Goal: Task Accomplishment & Management: Complete application form

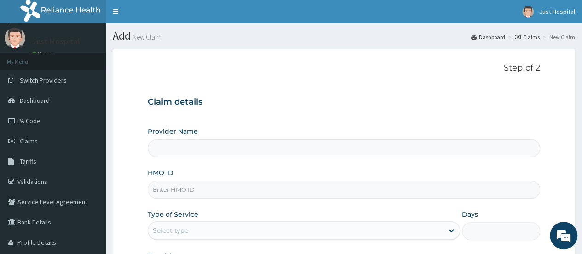
click at [282, 150] on input "Provider Name" at bounding box center [344, 148] width 392 height 18
type input "Just Hope Hospital"
click at [259, 181] on input "HMO ID" at bounding box center [344, 189] width 392 height 18
type input "r"
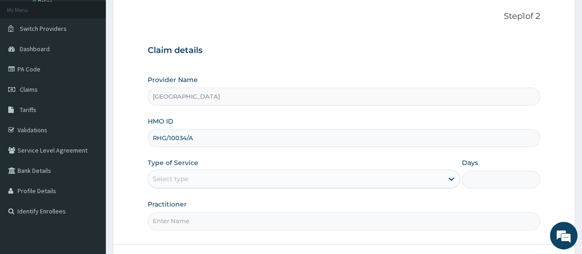
scroll to position [53, 0]
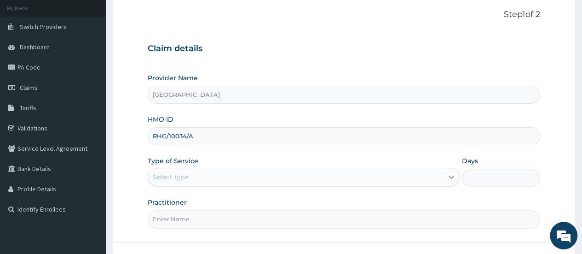
type input "RHG/10034/A"
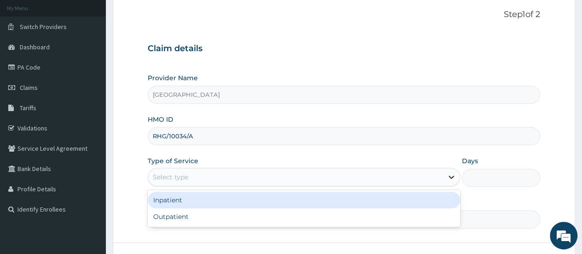
click at [449, 168] on div at bounding box center [451, 176] width 17 height 17
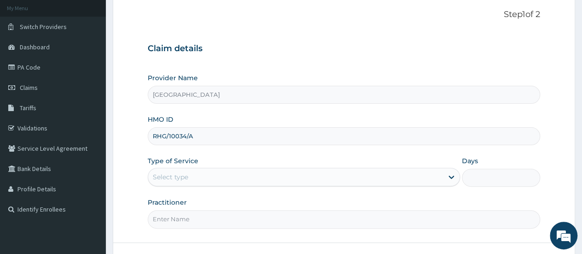
click at [371, 242] on form "Step 1 of 2 Claim details Provider Name Just Hope Hospital HMO ID RHG/10034/A T…" at bounding box center [344, 144] width 462 height 299
click at [445, 175] on div at bounding box center [451, 176] width 17 height 17
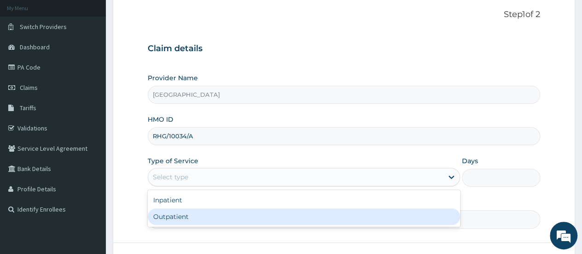
click at [369, 216] on div "Outpatient" at bounding box center [304, 216] width 312 height 17
type input "1"
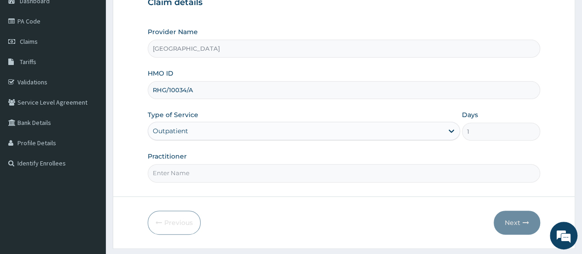
scroll to position [101, 0]
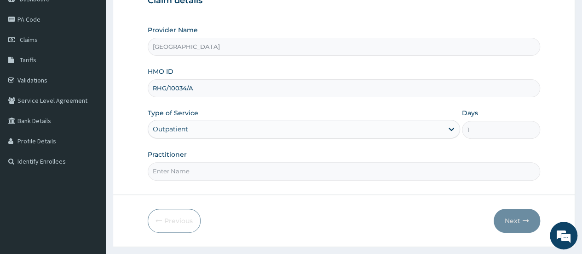
click at [442, 175] on input "Practitioner" at bounding box center [344, 171] width 392 height 18
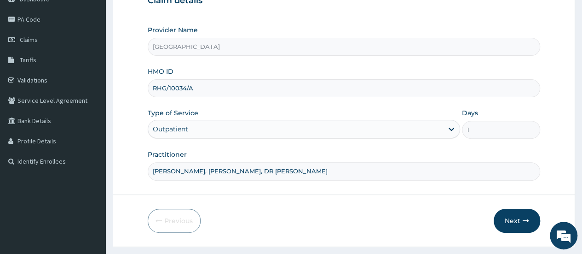
scroll to position [122, 0]
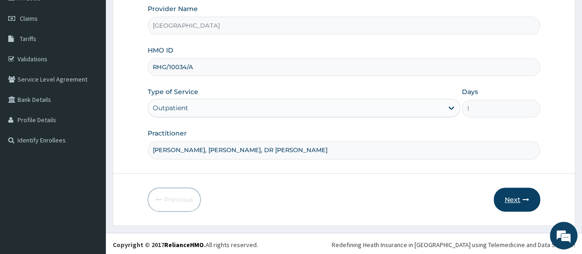
type input "Dr Daniel Ojum, DR FLORENCE, DR OWOI"
click at [523, 200] on icon "button" at bounding box center [526, 199] width 6 height 6
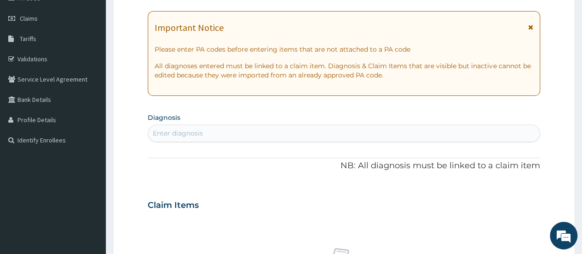
click at [251, 127] on div "Enter diagnosis" at bounding box center [344, 133] width 392 height 15
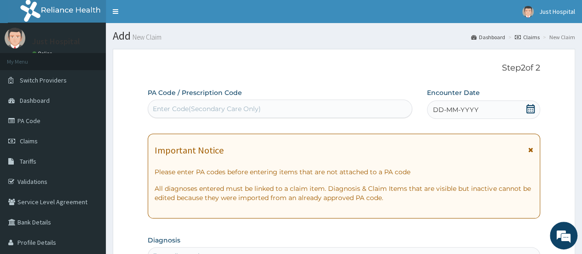
click at [168, 108] on div "Enter Code(Secondary Care Only)" at bounding box center [207, 108] width 108 height 9
paste input "PA/F2CFA6"
type input "PA/F2CFA6"
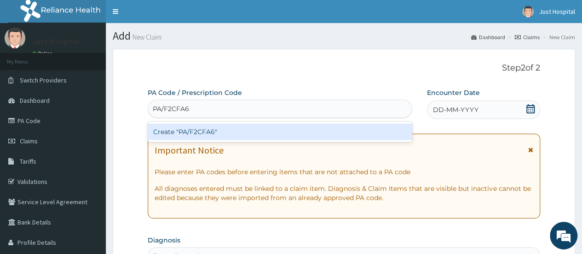
click at [215, 125] on div "Create "PA/F2CFA6"" at bounding box center [280, 131] width 264 height 17
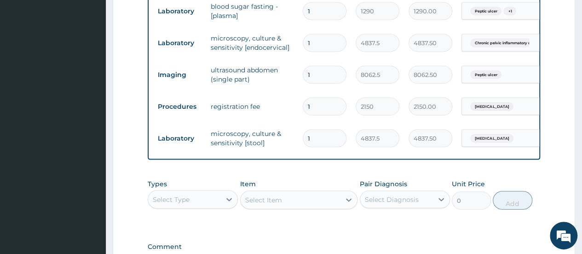
scroll to position [915, 0]
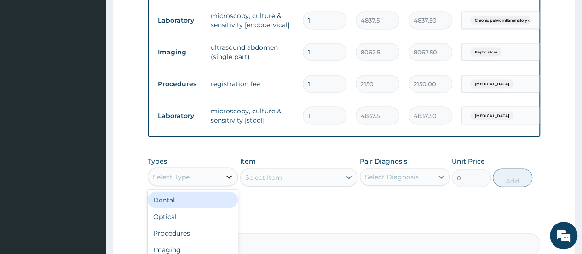
click at [228, 172] on icon at bounding box center [229, 176] width 9 height 9
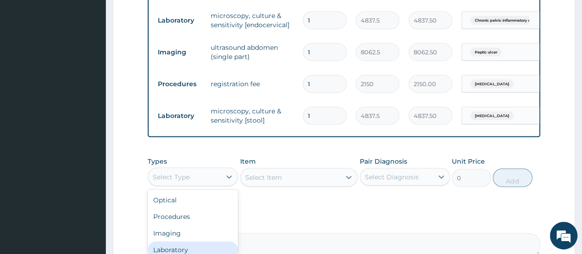
click at [217, 241] on div "Laboratory" at bounding box center [193, 249] width 90 height 17
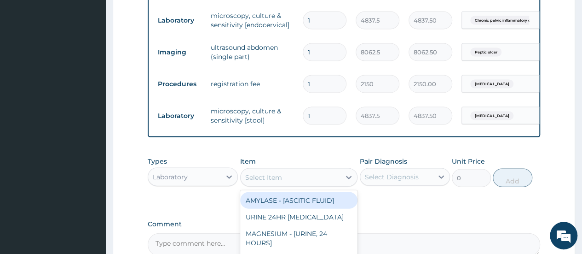
click at [351, 173] on icon at bounding box center [348, 177] width 9 height 9
type input "H"
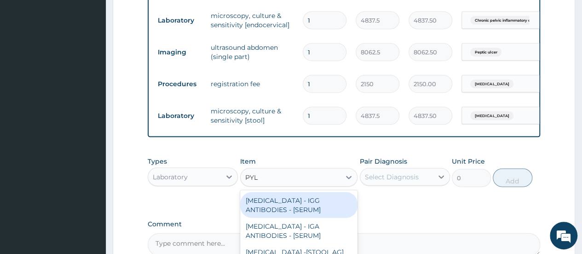
type input "PYLO"
click at [343, 197] on div "HELICOBACTER PYLORI - IGG ANTIBODIES - [SERUM]" at bounding box center [299, 205] width 118 height 26
type input "5375"
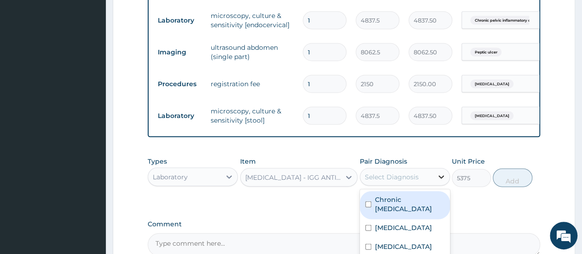
click at [433, 168] on div at bounding box center [441, 176] width 17 height 17
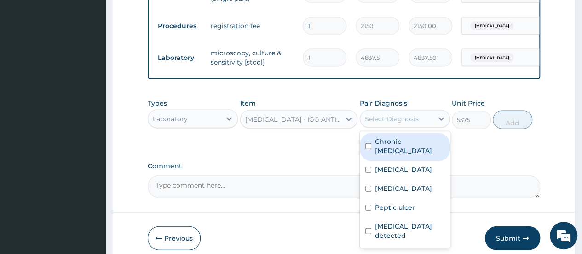
scroll to position [974, 0]
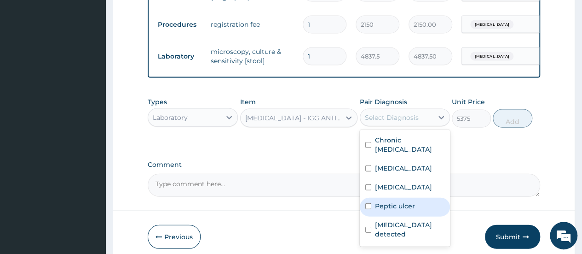
click at [373, 200] on div "Peptic ulcer" at bounding box center [405, 206] width 90 height 19
checkbox input "true"
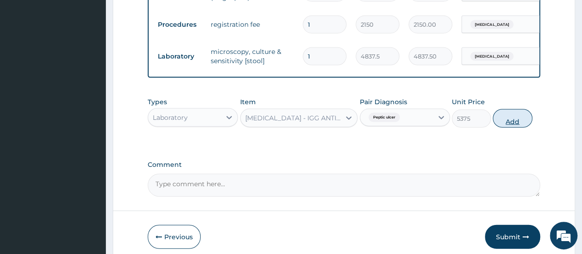
click at [528, 109] on button "Add" at bounding box center [512, 118] width 39 height 18
type input "0"
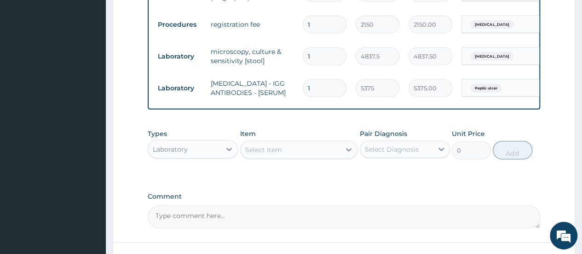
scroll to position [1040, 0]
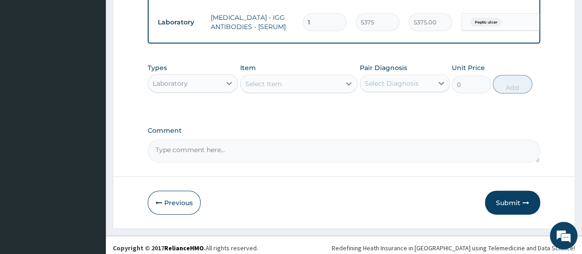
click at [311, 141] on textarea "Comment" at bounding box center [344, 150] width 392 height 23
type textarea "THESE ARE ALL CARE REQUESTED FOR THIS PATIENT"
click at [514, 193] on button "Submit" at bounding box center [512, 202] width 55 height 24
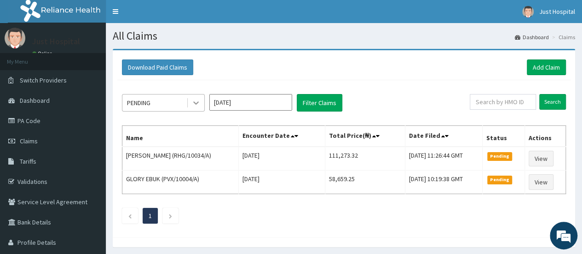
click at [197, 103] on icon at bounding box center [195, 102] width 9 height 9
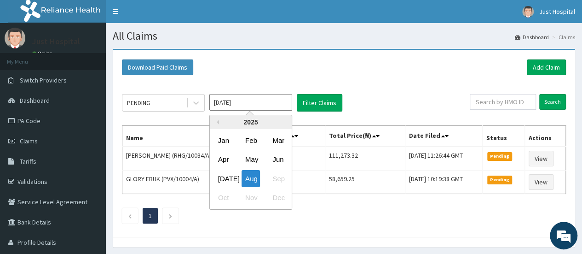
click at [286, 99] on input "Aug 2025" at bounding box center [250, 102] width 83 height 17
click at [220, 170] on div "Jul" at bounding box center [223, 178] width 18 height 17
type input "Jul 2025"
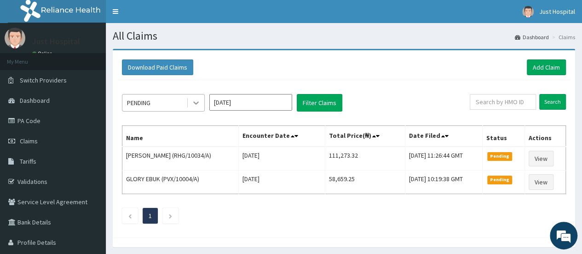
click at [194, 108] on div at bounding box center [196, 102] width 17 height 17
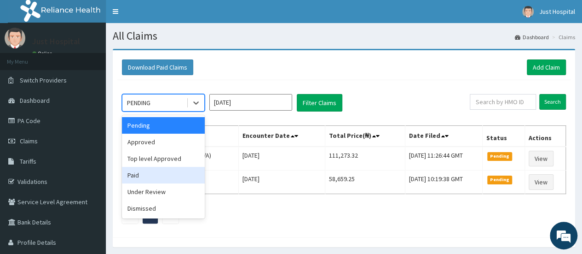
click at [166, 181] on div "Paid" at bounding box center [163, 175] width 83 height 17
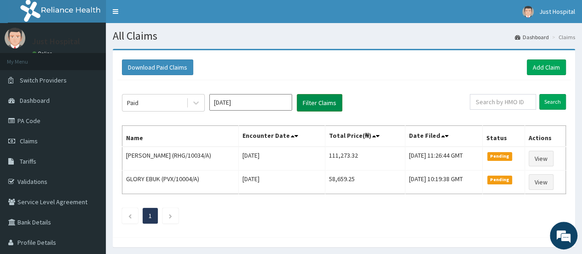
click at [305, 100] on button "Filter Claims" at bounding box center [320, 102] width 46 height 17
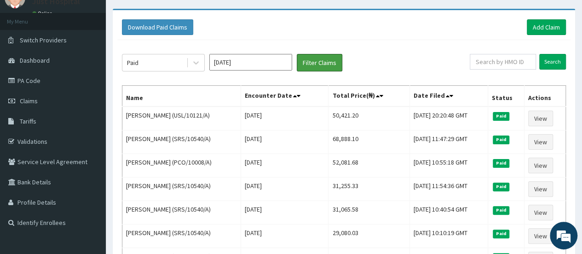
scroll to position [32, 0]
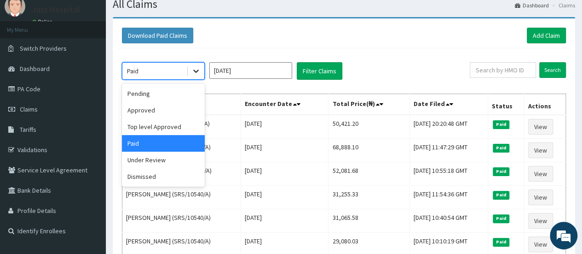
click at [196, 75] on div at bounding box center [196, 71] width 17 height 17
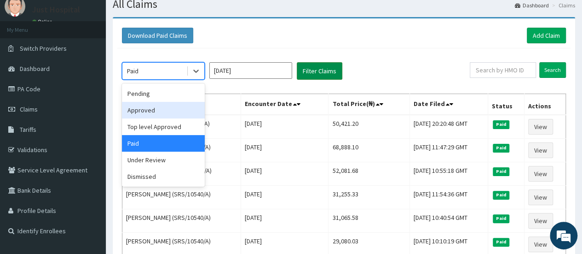
drag, startPoint x: 172, startPoint y: 116, endPoint x: 320, endPoint y: 65, distance: 157.3
click at [320, 65] on div "option Paid, selected. option Approved focused, 2 of 6. 6 results available. Us…" at bounding box center [296, 70] width 348 height 17
click at [320, 65] on button "Filter Claims" at bounding box center [320, 70] width 46 height 17
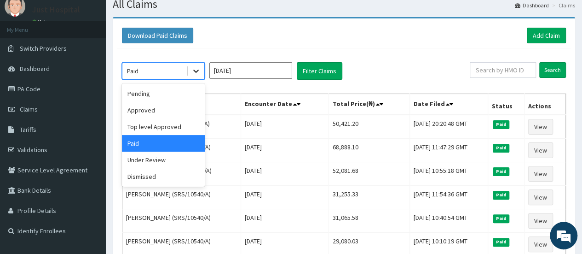
click at [198, 69] on icon at bounding box center [195, 70] width 9 height 9
click at [181, 115] on div "Approved" at bounding box center [163, 110] width 83 height 17
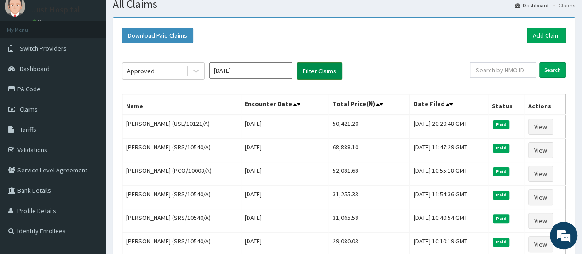
click at [306, 73] on button "Filter Claims" at bounding box center [320, 70] width 46 height 17
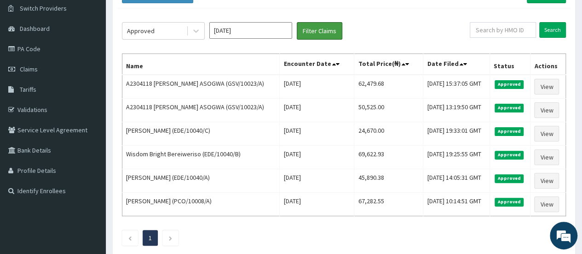
scroll to position [71, 0]
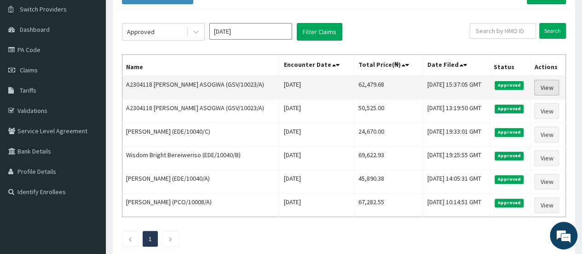
click at [559, 86] on link "View" at bounding box center [546, 88] width 25 height 16
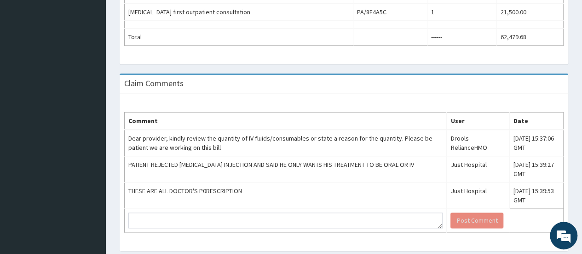
scroll to position [585, 0]
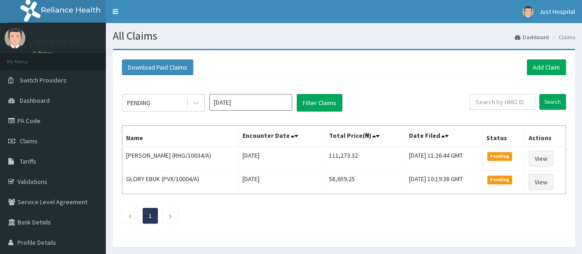
scroll to position [31, 0]
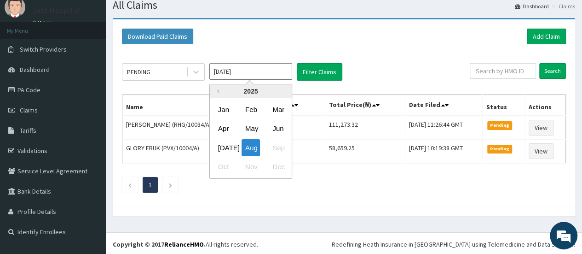
click at [285, 69] on input "[DATE]" at bounding box center [250, 71] width 83 height 17
click at [225, 150] on div "Jul" at bounding box center [223, 147] width 18 height 17
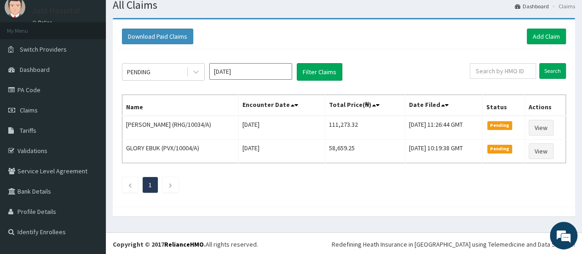
scroll to position [0, 0]
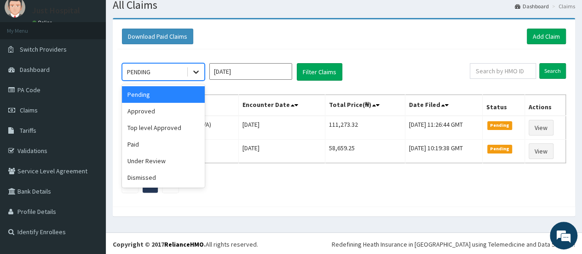
click at [196, 67] on icon at bounding box center [195, 71] width 9 height 9
click at [184, 110] on div "Approved" at bounding box center [163, 111] width 83 height 17
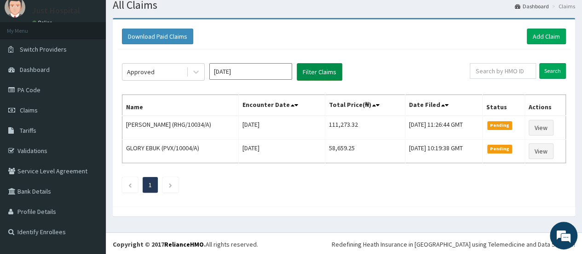
click at [314, 67] on button "Filter Claims" at bounding box center [320, 71] width 46 height 17
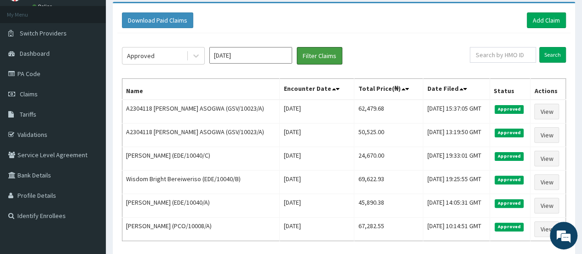
scroll to position [48, 0]
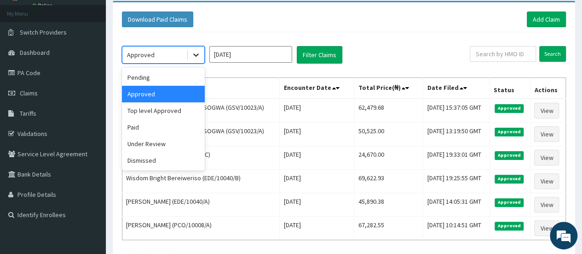
click at [192, 51] on icon at bounding box center [195, 54] width 9 height 9
click at [163, 121] on div "Paid" at bounding box center [163, 127] width 83 height 17
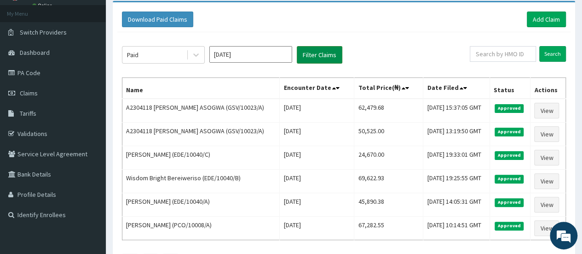
click at [311, 58] on button "Filter Claims" at bounding box center [320, 54] width 46 height 17
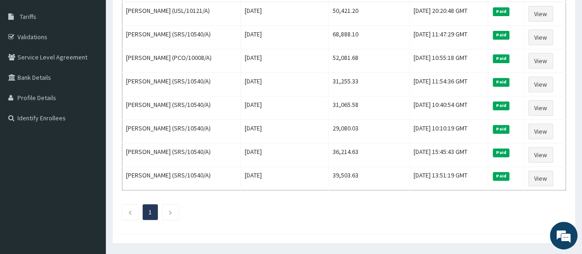
scroll to position [0, 0]
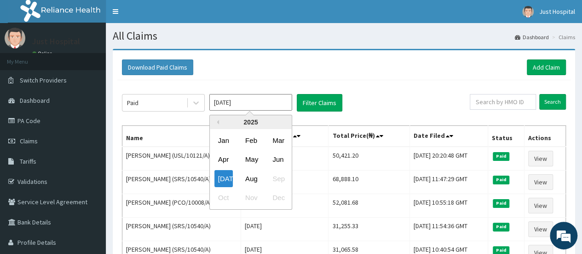
click at [287, 97] on input "Jul 2025" at bounding box center [250, 102] width 83 height 17
click at [248, 176] on div "Aug" at bounding box center [251, 178] width 18 height 17
type input "[DATE]"
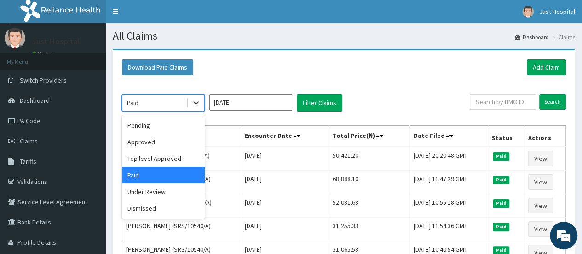
click at [202, 103] on div at bounding box center [196, 102] width 17 height 17
click at [185, 144] on div "Approved" at bounding box center [163, 141] width 83 height 17
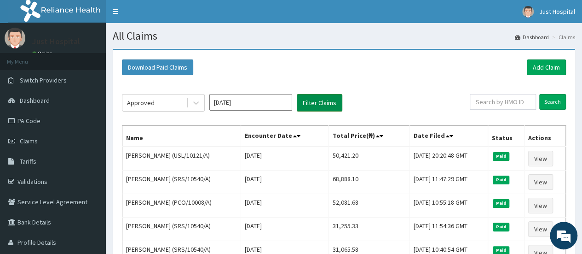
click at [316, 105] on button "Filter Claims" at bounding box center [320, 102] width 46 height 17
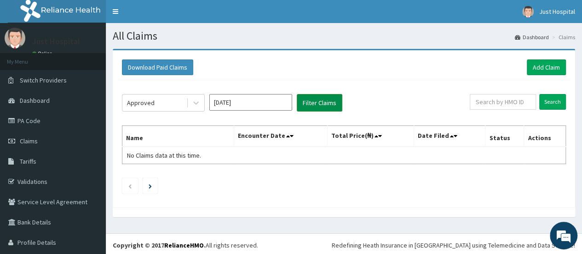
click at [316, 105] on button "Filter Claims" at bounding box center [320, 102] width 46 height 17
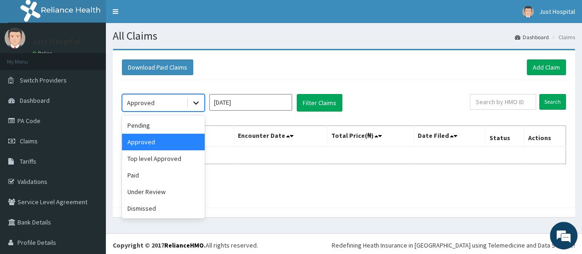
click at [203, 104] on div at bounding box center [196, 102] width 17 height 17
click at [168, 170] on div "Paid" at bounding box center [163, 175] width 83 height 17
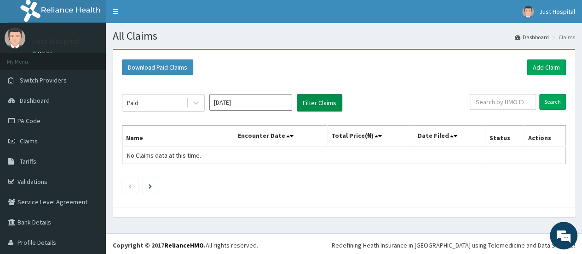
click at [300, 107] on button "Filter Claims" at bounding box center [320, 102] width 46 height 17
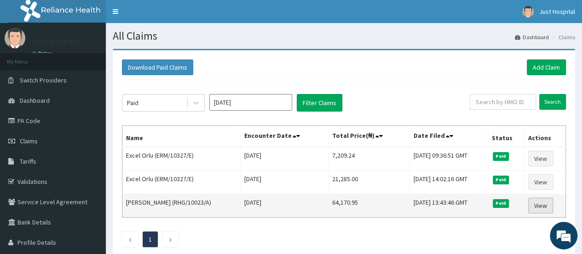
click at [540, 200] on link "View" at bounding box center [540, 205] width 25 height 16
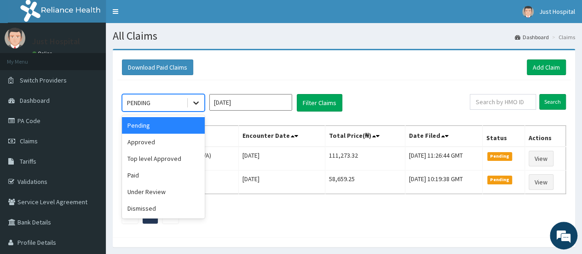
click at [192, 100] on icon at bounding box center [195, 102] width 9 height 9
click at [184, 169] on div "Paid" at bounding box center [163, 175] width 83 height 17
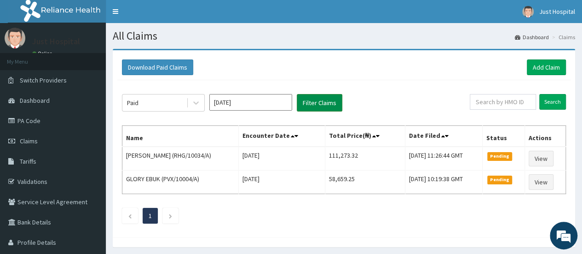
click at [311, 108] on button "Filter Claims" at bounding box center [320, 102] width 46 height 17
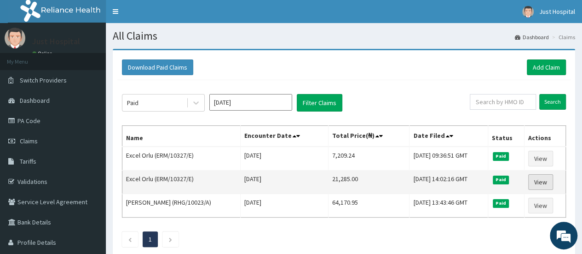
click at [547, 183] on link "View" at bounding box center [540, 182] width 25 height 16
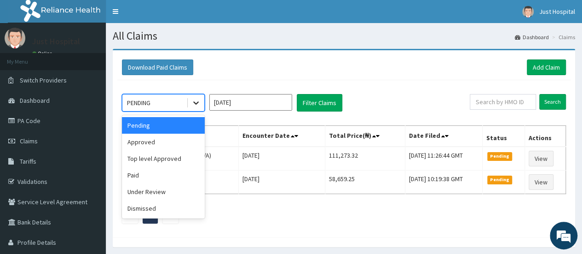
click at [201, 102] on icon at bounding box center [195, 102] width 9 height 9
click at [182, 168] on div "Paid" at bounding box center [163, 175] width 83 height 17
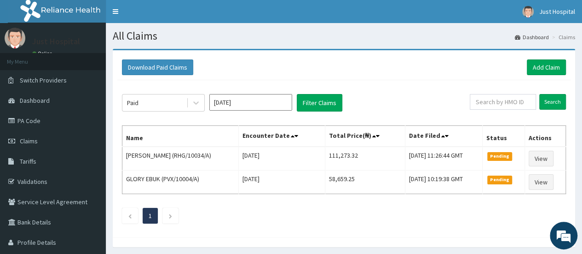
click at [320, 111] on div "Paid [DATE] Filter Claims Search Name Encounter Date Total Price(₦) Date Filed …" at bounding box center [343, 156] width 453 height 152
click at [321, 99] on button "Filter Claims" at bounding box center [320, 102] width 46 height 17
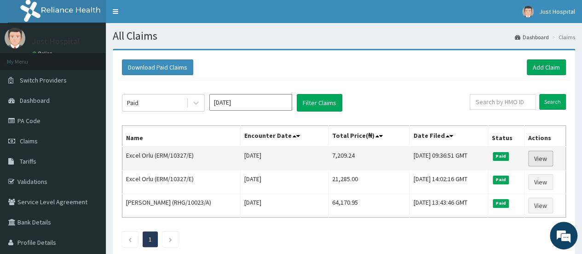
click at [553, 160] on link "View" at bounding box center [540, 158] width 25 height 16
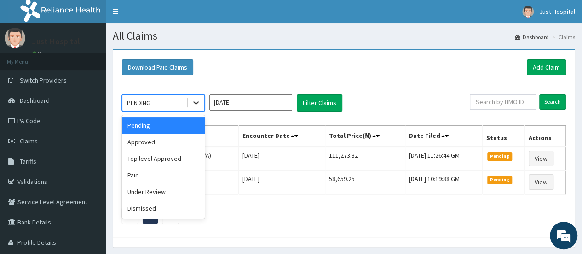
click at [199, 101] on icon at bounding box center [195, 102] width 9 height 9
click at [168, 172] on div "Paid" at bounding box center [163, 175] width 83 height 17
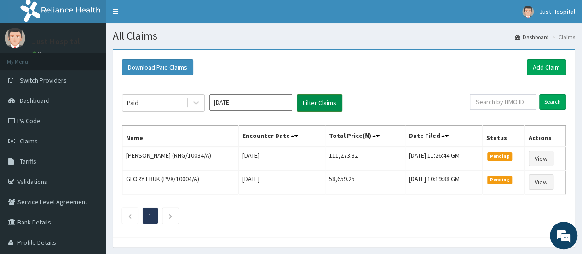
click at [311, 108] on button "Filter Claims" at bounding box center [320, 102] width 46 height 17
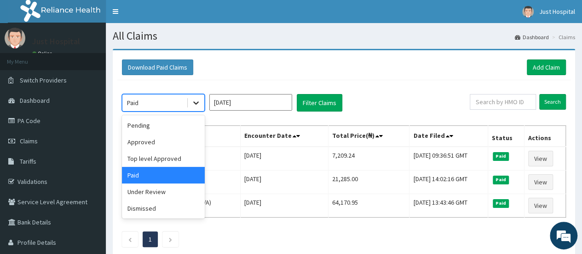
click at [196, 101] on icon at bounding box center [195, 102] width 9 height 9
click at [184, 122] on div "Pending" at bounding box center [163, 125] width 83 height 17
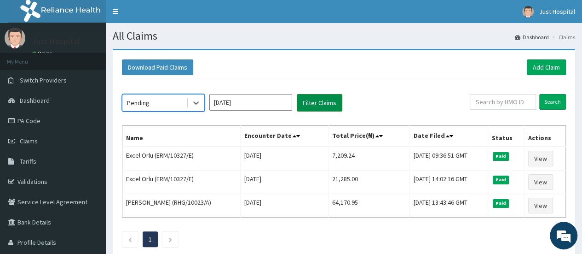
click at [308, 104] on button "Filter Claims" at bounding box center [320, 102] width 46 height 17
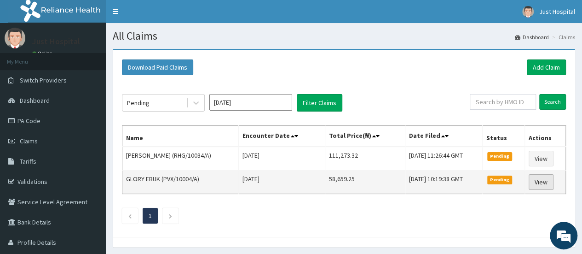
click at [541, 176] on link "View" at bounding box center [541, 182] width 25 height 16
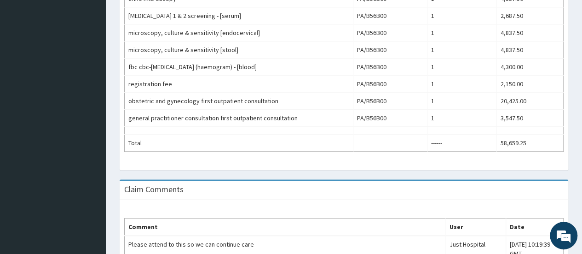
scroll to position [423, 0]
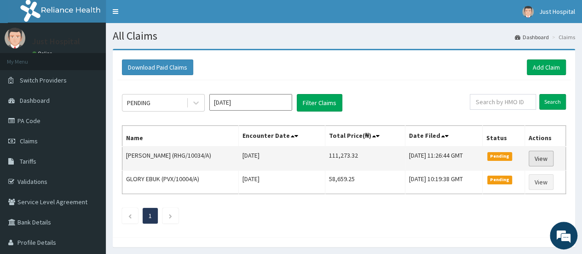
click at [542, 153] on link "View" at bounding box center [541, 158] width 25 height 16
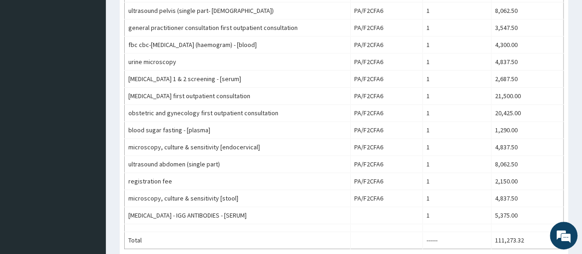
scroll to position [491, 0]
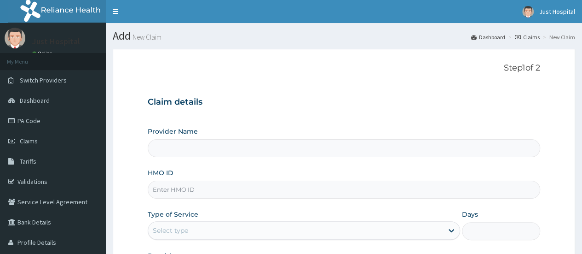
scroll to position [122, 0]
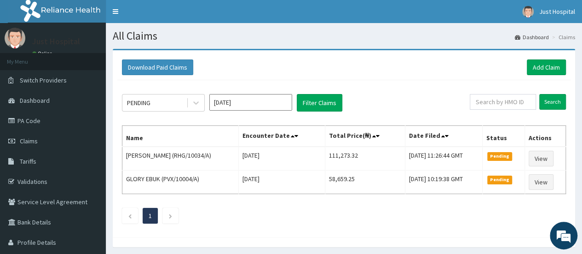
scroll to position [31, 0]
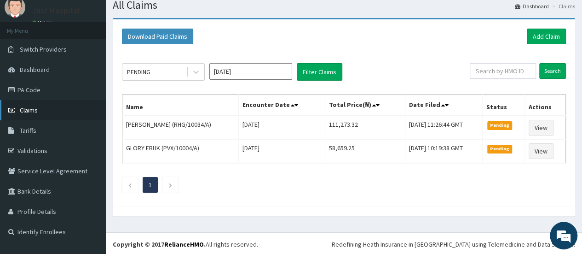
click at [33, 106] on span "Claims" at bounding box center [29, 110] width 18 height 8
